Goal: Task Accomplishment & Management: Complete application form

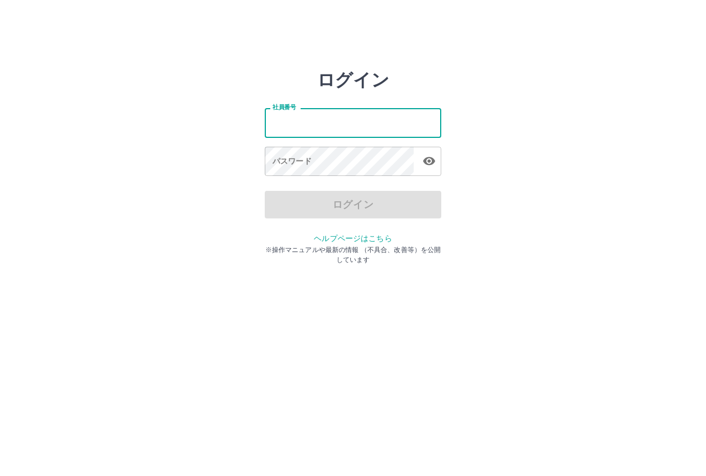
type input "*******"
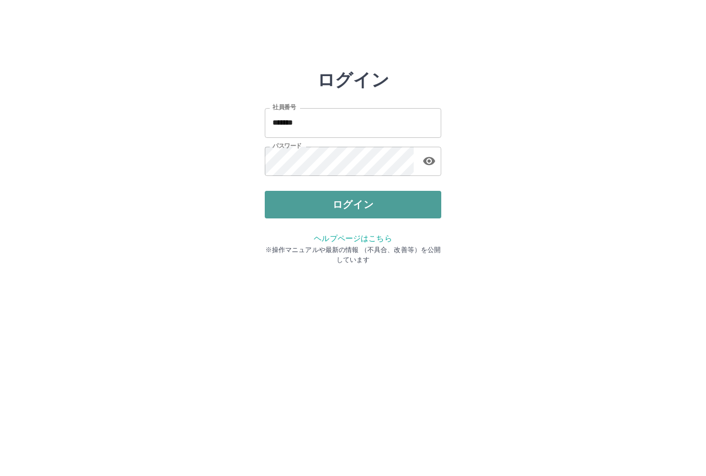
click at [351, 207] on button "ログイン" at bounding box center [353, 205] width 176 height 28
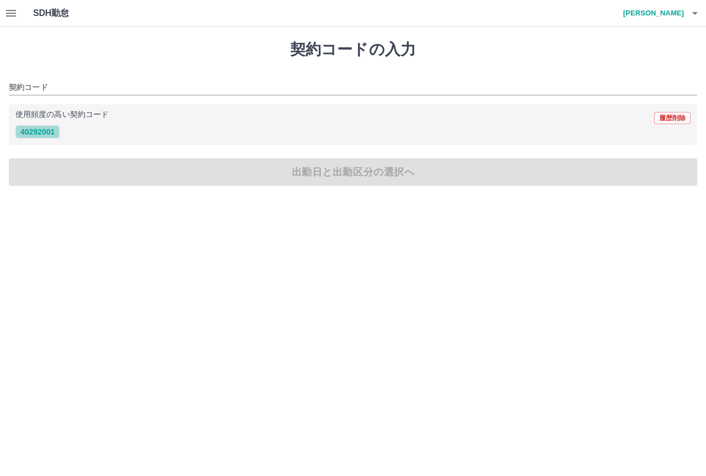
click at [50, 136] on button "40292001" at bounding box center [37, 131] width 44 height 13
type input "********"
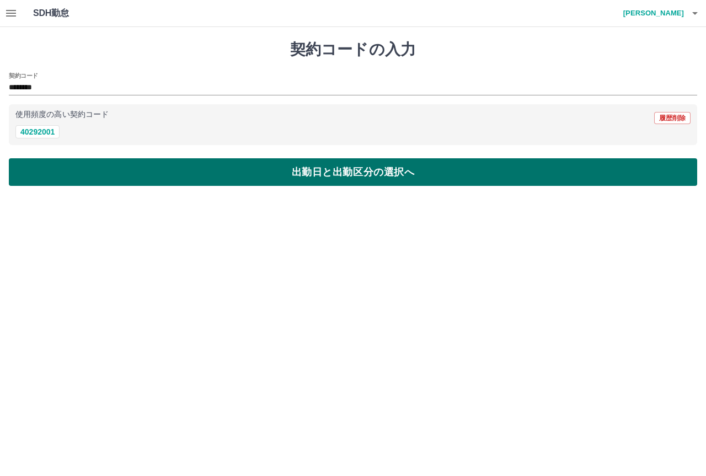
click at [179, 171] on button "出勤日と出勤区分の選択へ" at bounding box center [353, 172] width 688 height 28
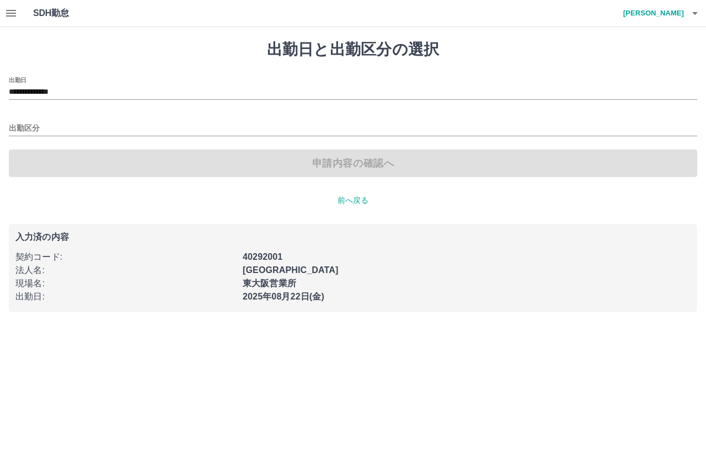
click at [69, 120] on div "出勤区分" at bounding box center [353, 124] width 688 height 23
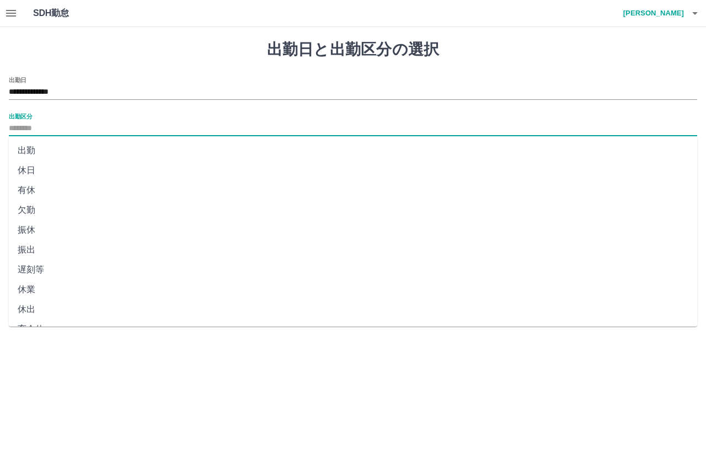
click at [76, 126] on input "出勤区分" at bounding box center [353, 129] width 688 height 14
click at [47, 152] on li "出勤" at bounding box center [353, 151] width 688 height 20
type input "**"
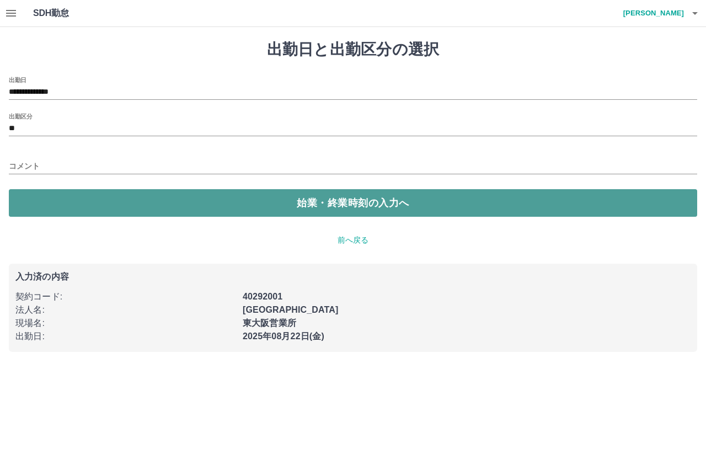
click at [158, 206] on button "始業・終業時刻の入力へ" at bounding box center [353, 203] width 688 height 28
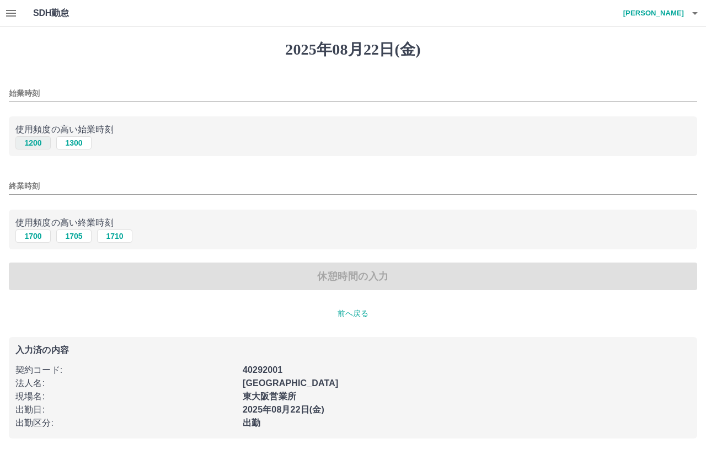
click at [36, 146] on button "1200" at bounding box center [32, 142] width 35 height 13
type input "****"
click at [126, 239] on button "1710" at bounding box center [114, 235] width 35 height 13
type input "****"
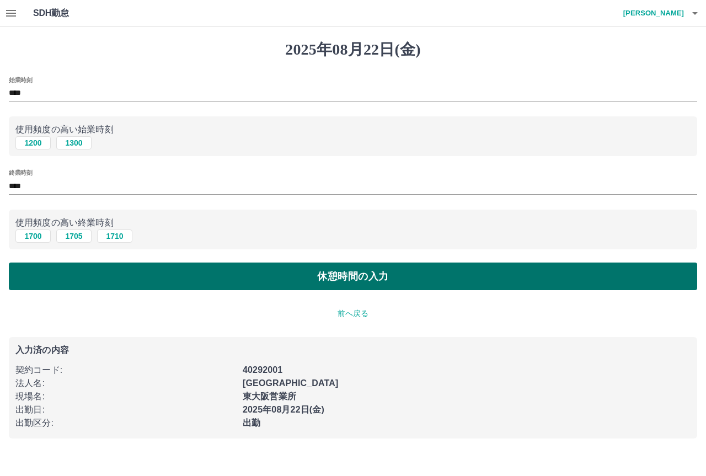
click at [287, 279] on button "休憩時間の入力" at bounding box center [353, 276] width 688 height 28
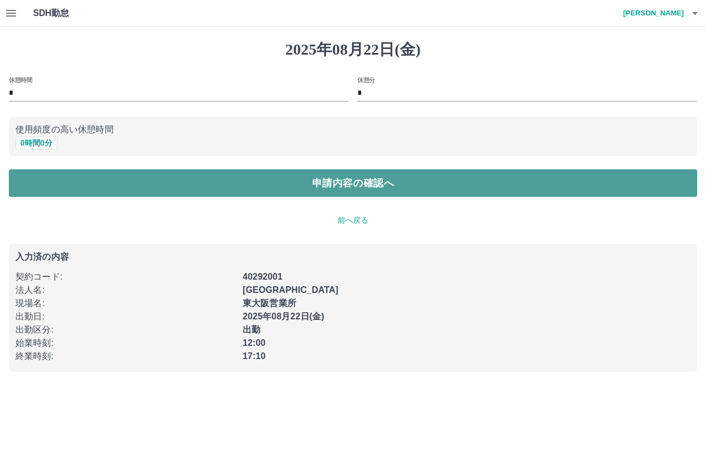
click at [184, 190] on button "申請内容の確認へ" at bounding box center [353, 183] width 688 height 28
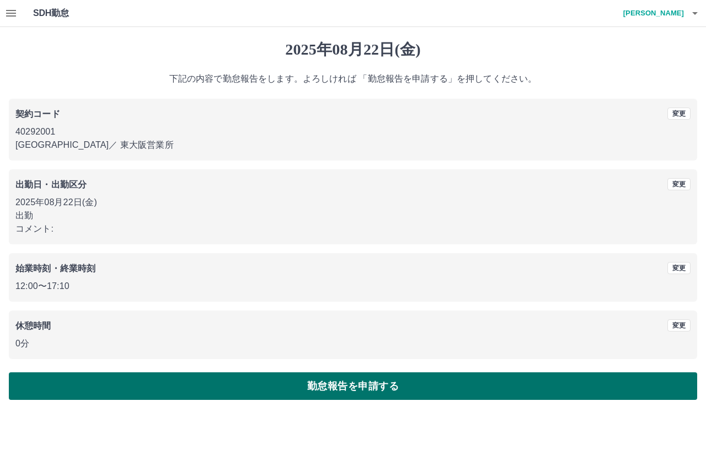
click at [346, 385] on button "勤怠報告を申請する" at bounding box center [353, 386] width 688 height 28
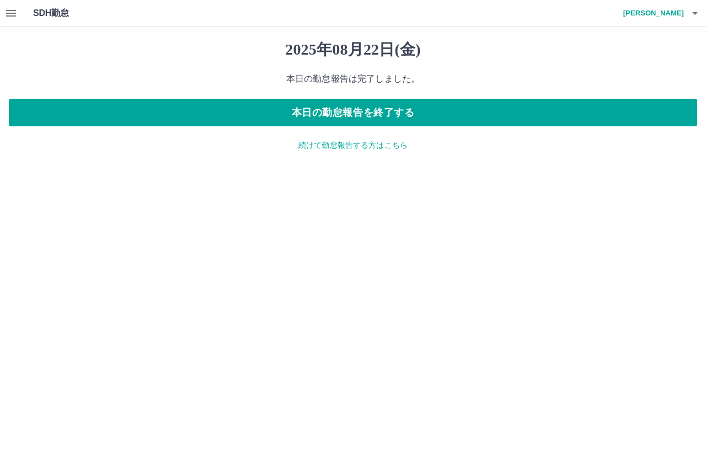
click at [323, 145] on p "続けて勤怠報告する方はこちら" at bounding box center [353, 145] width 688 height 12
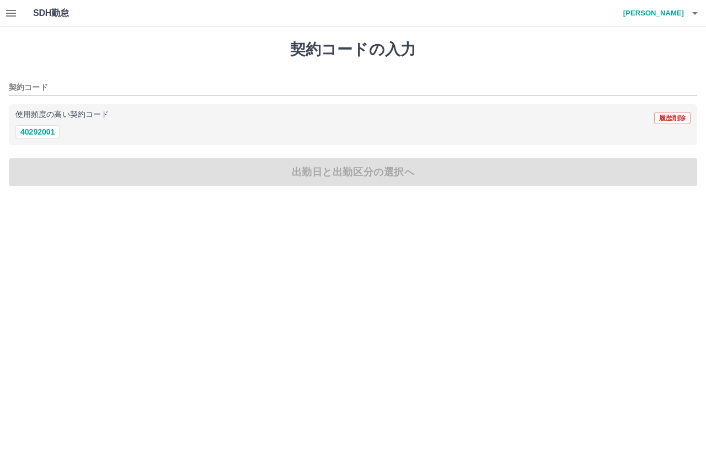
click at [13, 15] on icon "button" at bounding box center [11, 13] width 10 height 7
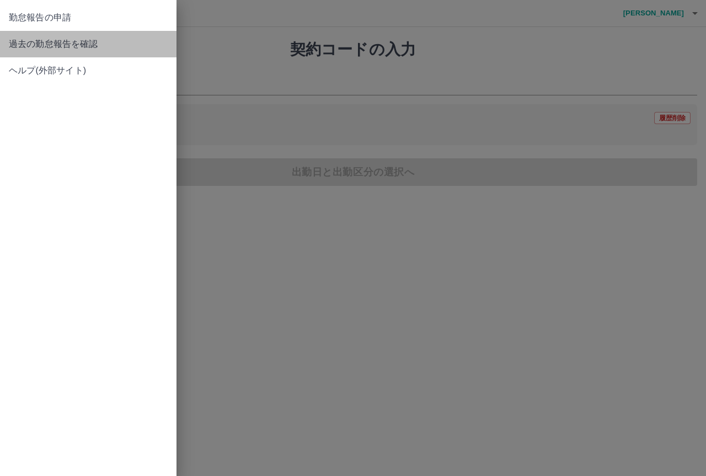
click at [30, 40] on span "過去の勤怠報告を確認" at bounding box center [88, 43] width 159 height 13
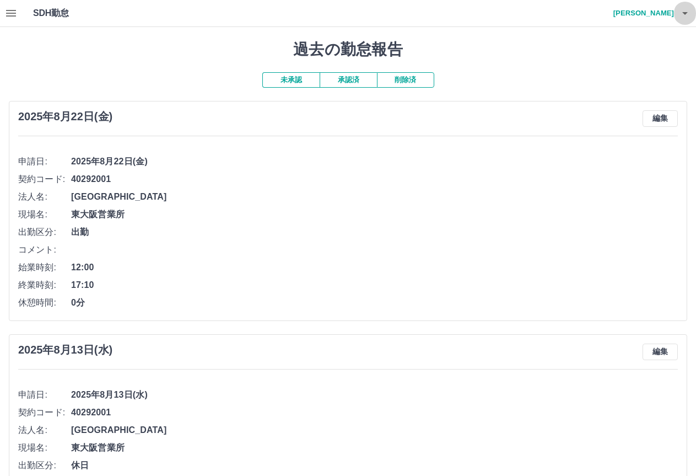
click at [687, 13] on icon "button" at bounding box center [686, 13] width 6 height 3
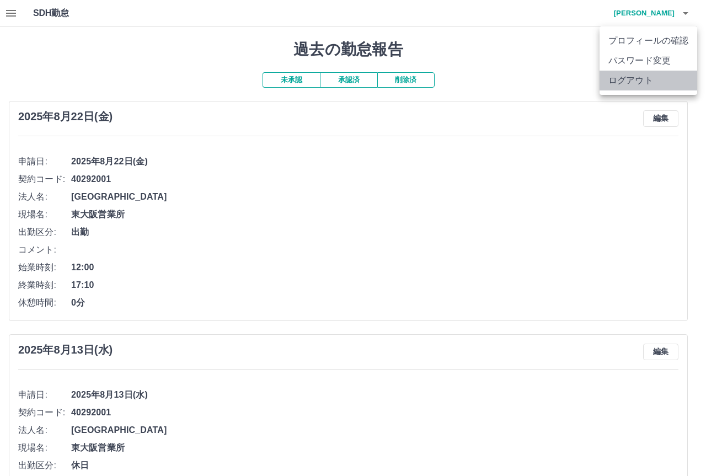
click at [631, 79] on li "ログアウト" at bounding box center [648, 81] width 98 height 20
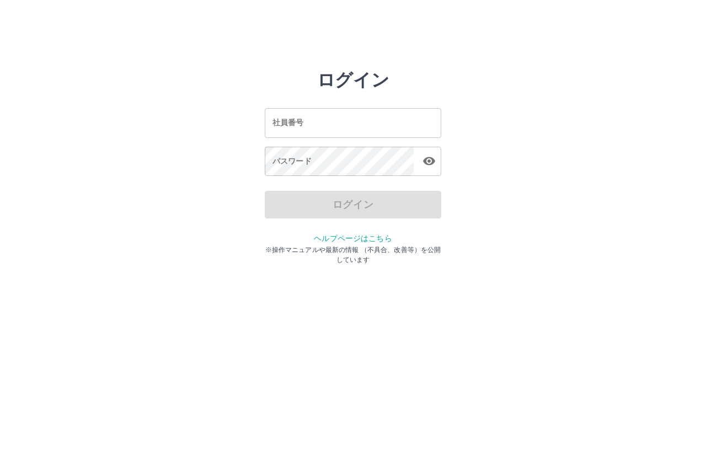
drag, startPoint x: 296, startPoint y: 114, endPoint x: 306, endPoint y: 136, distance: 24.2
click at [296, 114] on div "社員番号 社員番号" at bounding box center [353, 122] width 176 height 29
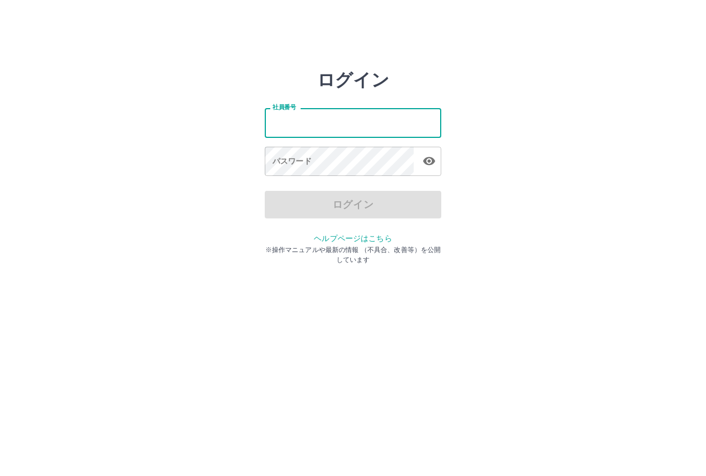
type input "*******"
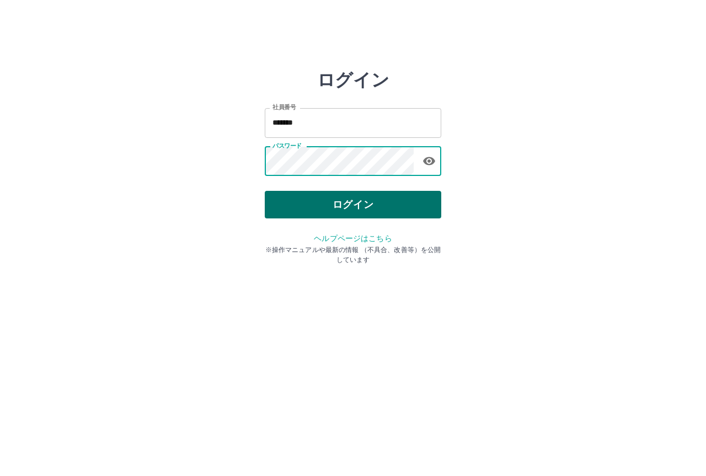
click at [339, 196] on button "ログイン" at bounding box center [353, 205] width 176 height 28
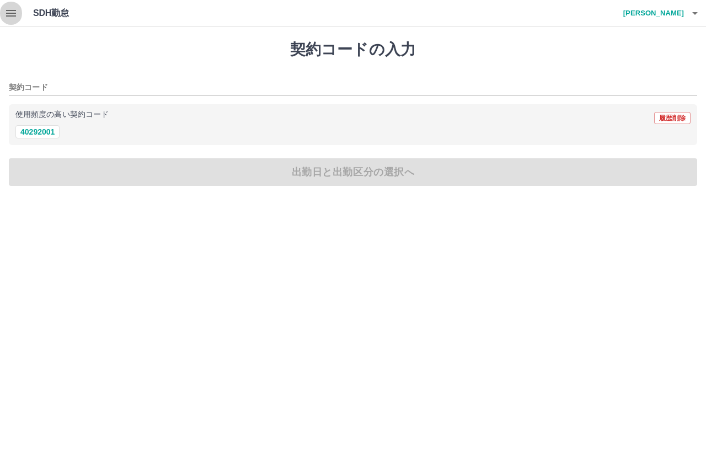
click at [1, 18] on button "button" at bounding box center [11, 13] width 22 height 26
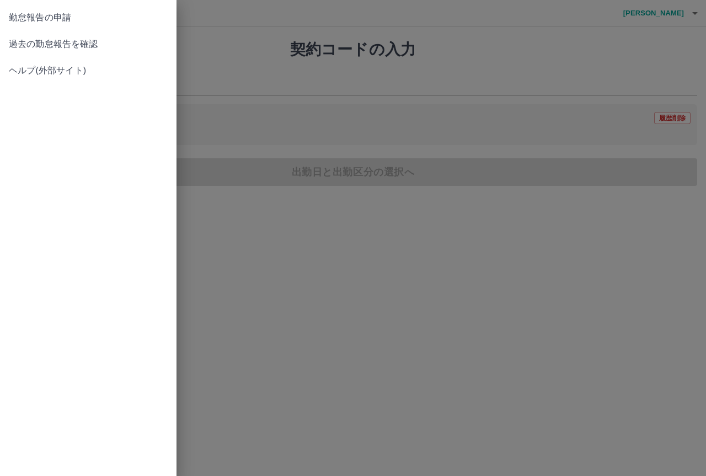
click at [35, 39] on span "過去の勤怠報告を確認" at bounding box center [88, 43] width 159 height 13
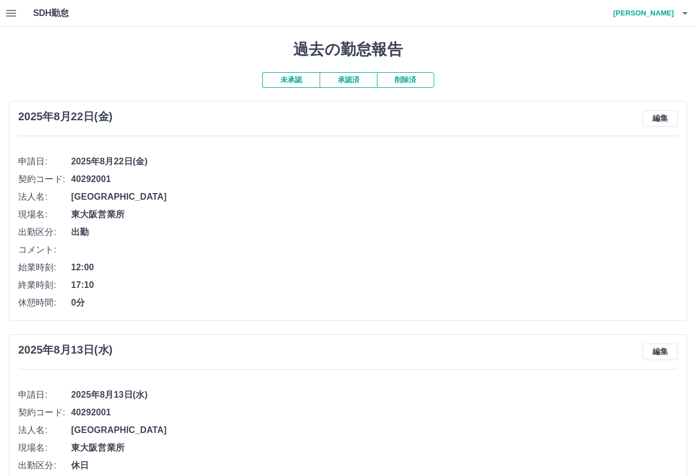
click at [348, 83] on button "承認済" at bounding box center [348, 79] width 57 height 15
click at [302, 77] on button "未承認" at bounding box center [290, 79] width 57 height 15
click at [685, 13] on icon "button" at bounding box center [686, 13] width 6 height 3
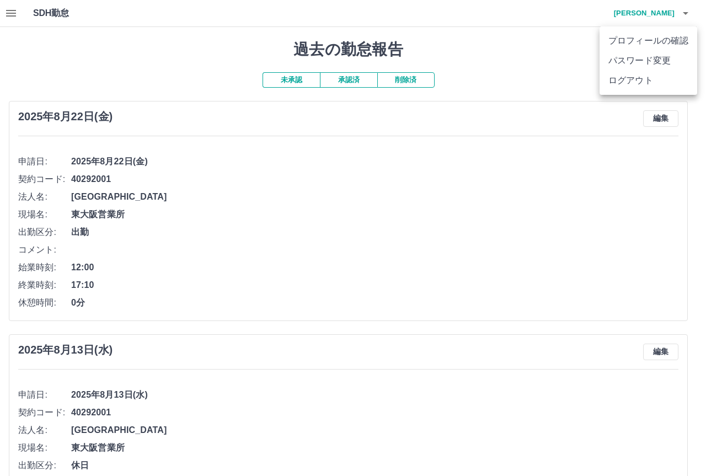
click at [635, 86] on li "ログアウト" at bounding box center [648, 81] width 98 height 20
